Goal: Task Accomplishment & Management: Complete application form

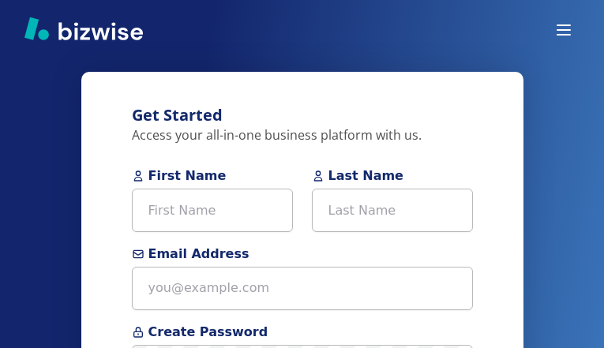
type input "VMxeDIANBMcTwwVm"
type input "wHAOCgzv"
type input "moisesmacedo@hotmail.com"
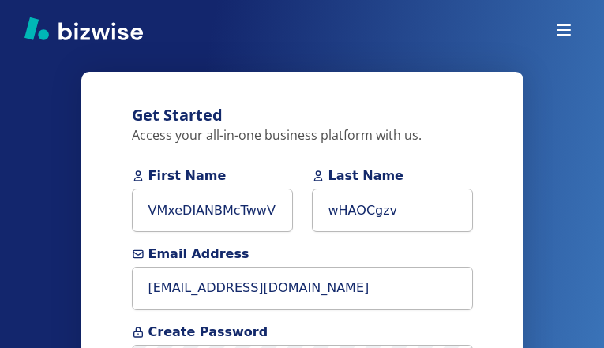
type input "(750) 667-2342"
